Goal: Navigation & Orientation: Go to known website

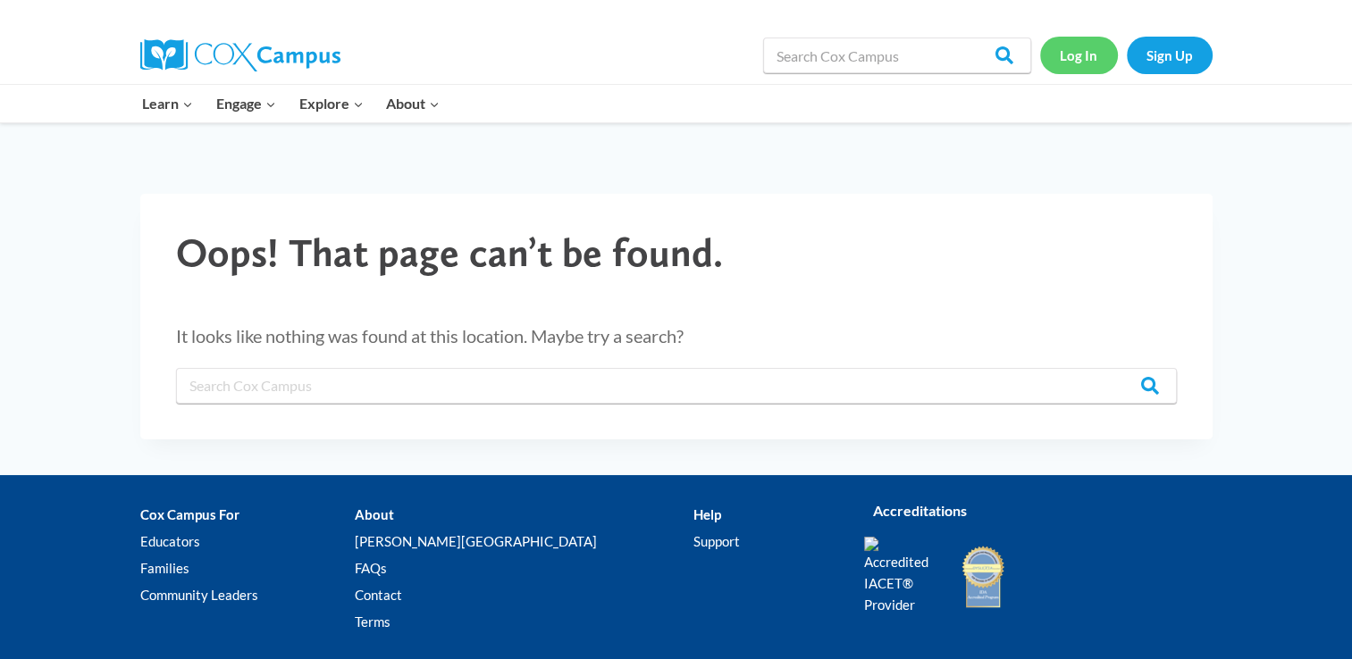
click at [1076, 57] on link "Log In" at bounding box center [1079, 55] width 78 height 37
click at [1077, 55] on link "Log In" at bounding box center [1079, 55] width 78 height 37
